Goal: Information Seeking & Learning: Learn about a topic

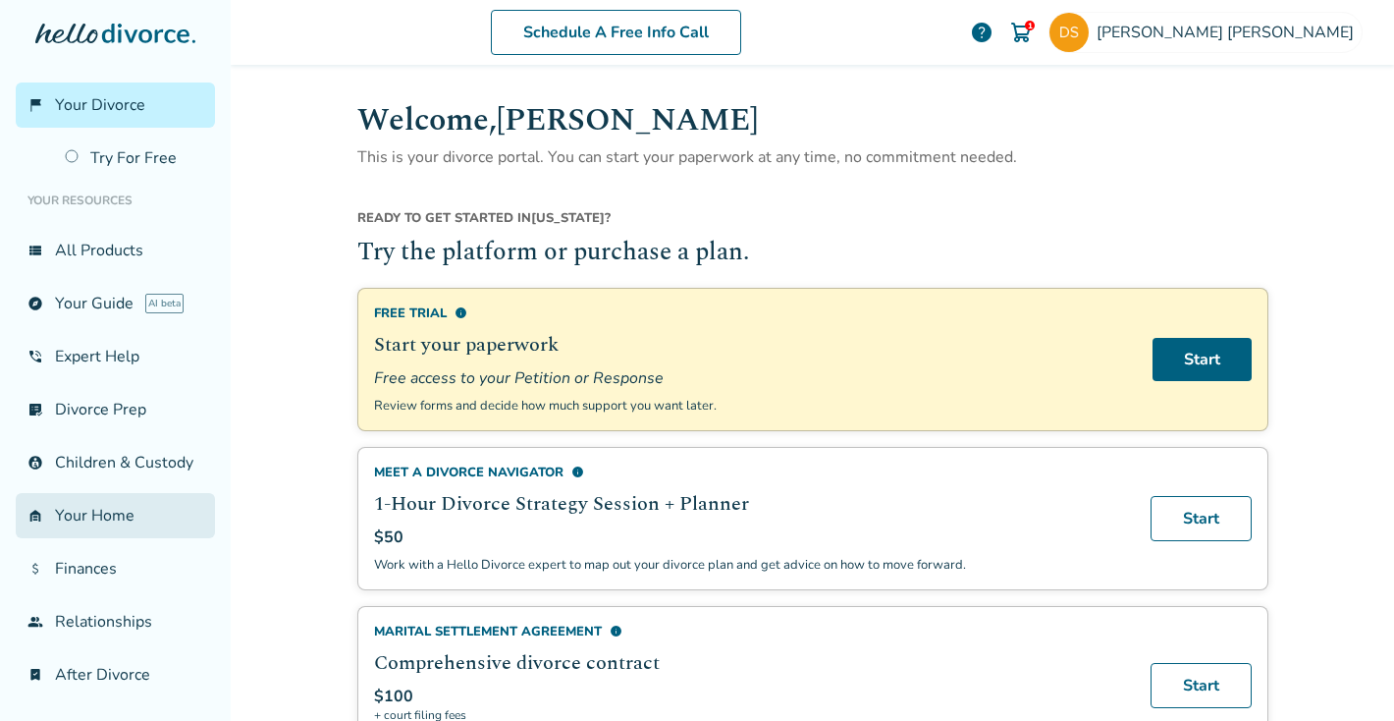
click at [89, 513] on link "garage_home Your Home" at bounding box center [115, 515] width 199 height 45
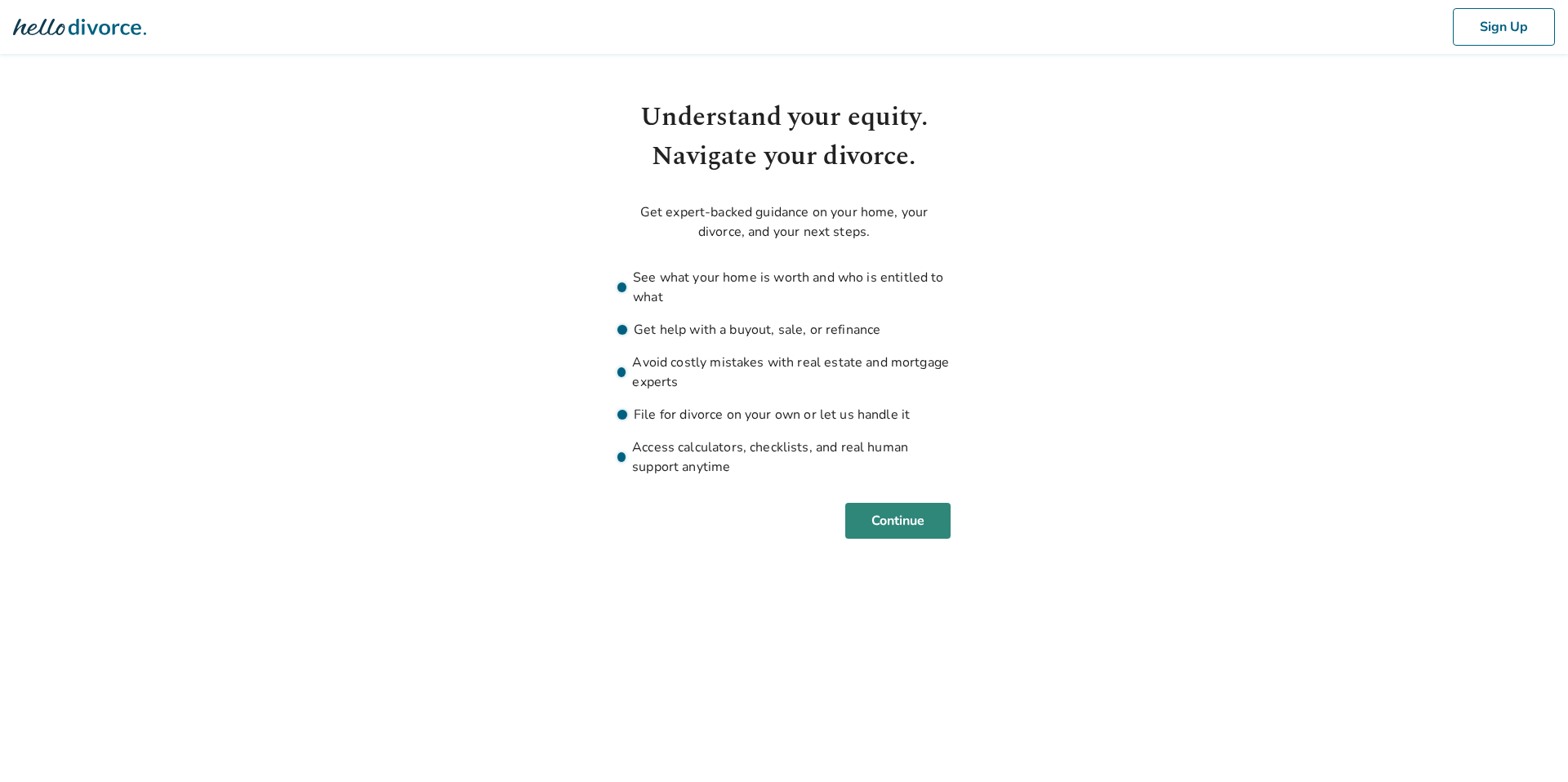
click at [898, 526] on button "Continue" at bounding box center [897, 520] width 106 height 36
